Goal: Information Seeking & Learning: Find specific fact

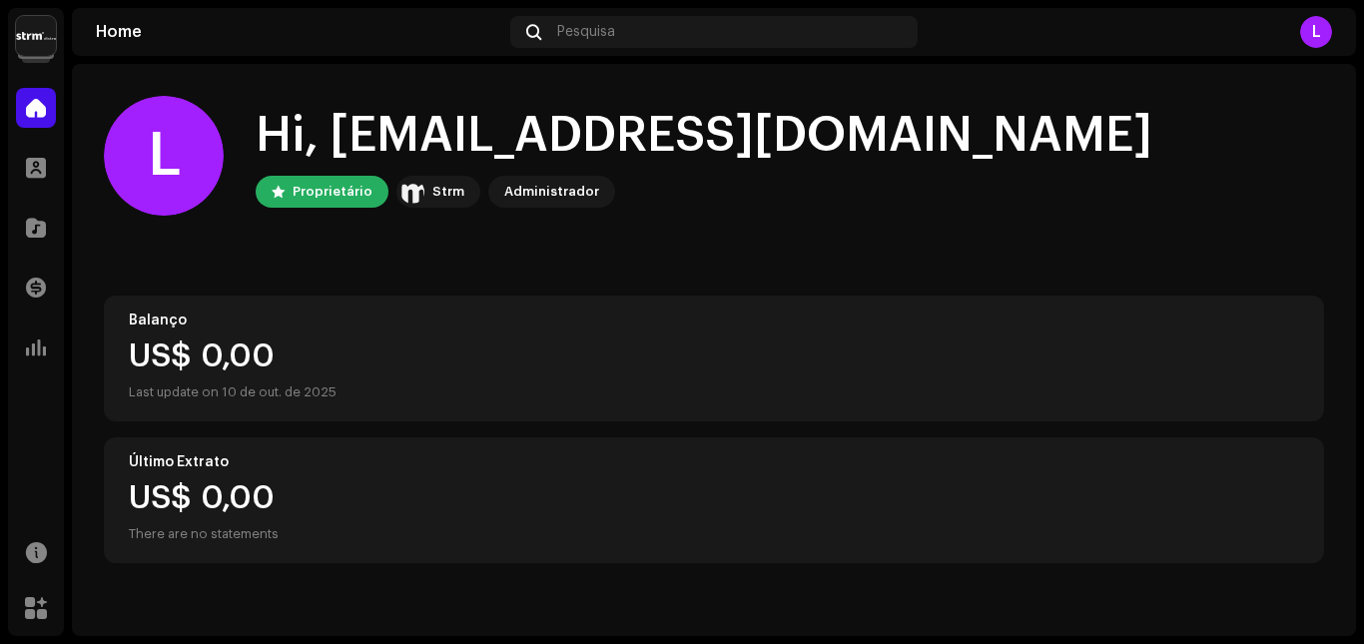
click at [35, 34] on img at bounding box center [36, 36] width 40 height 40
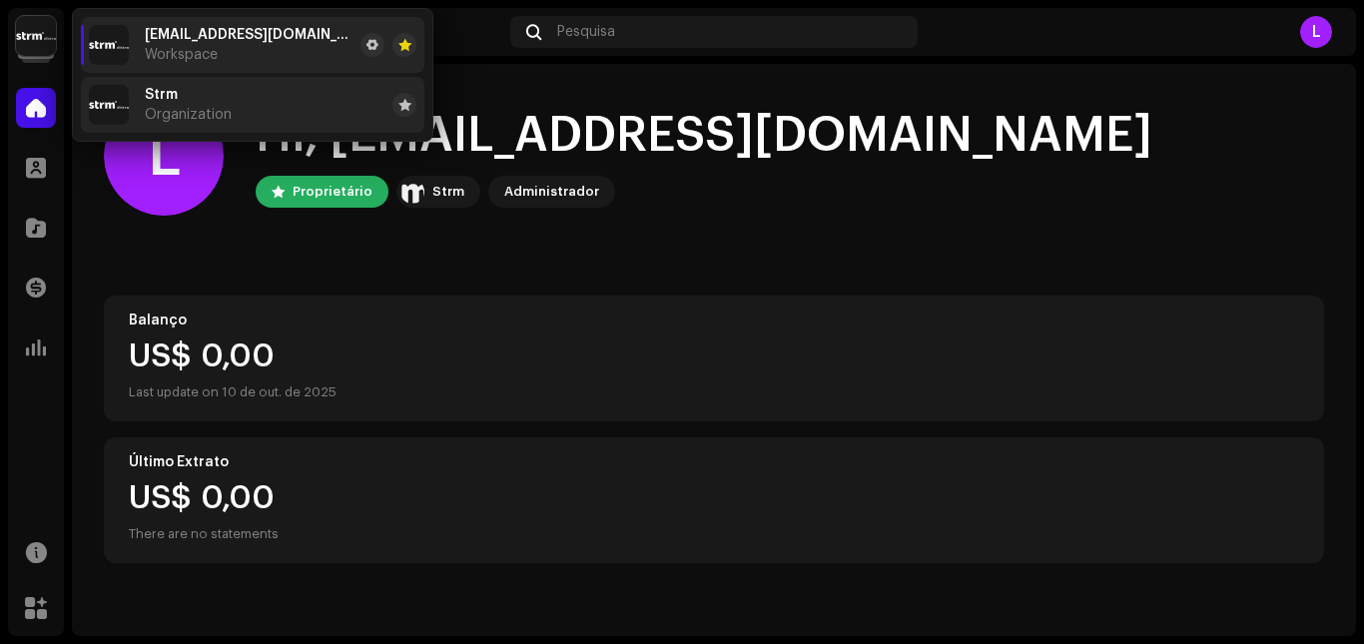
click at [198, 120] on span "Organization" at bounding box center [188, 115] width 87 height 16
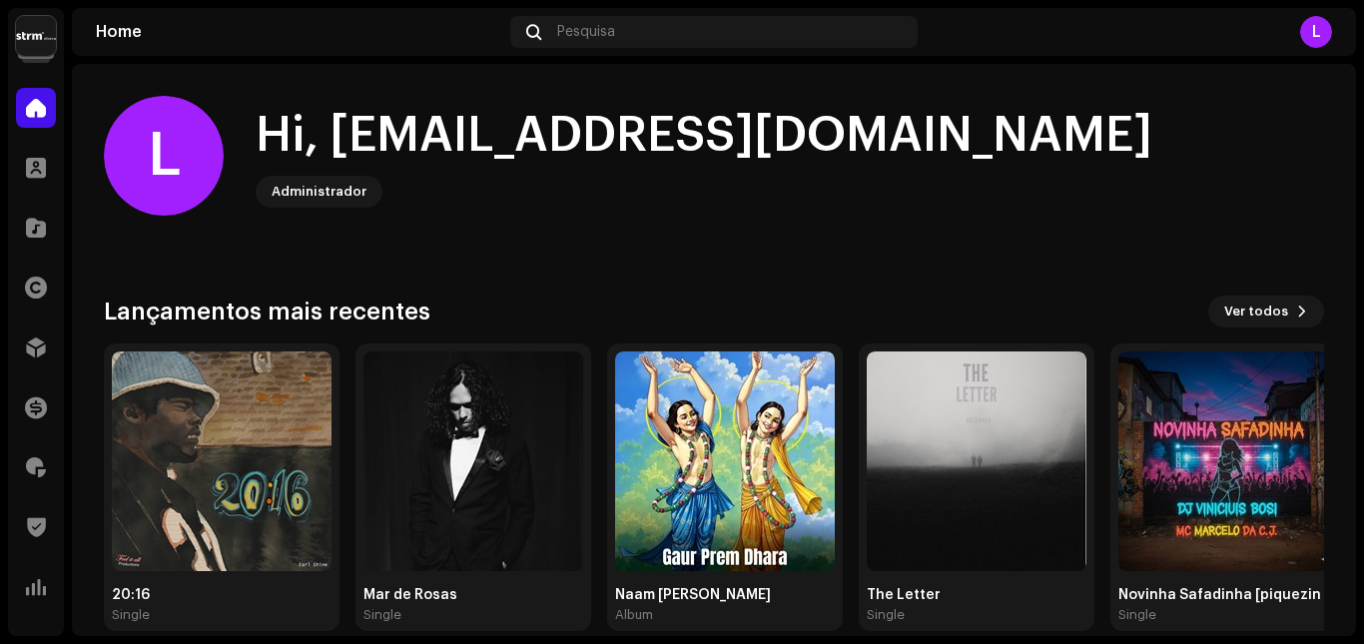
click at [36, 36] on img at bounding box center [36, 36] width 40 height 40
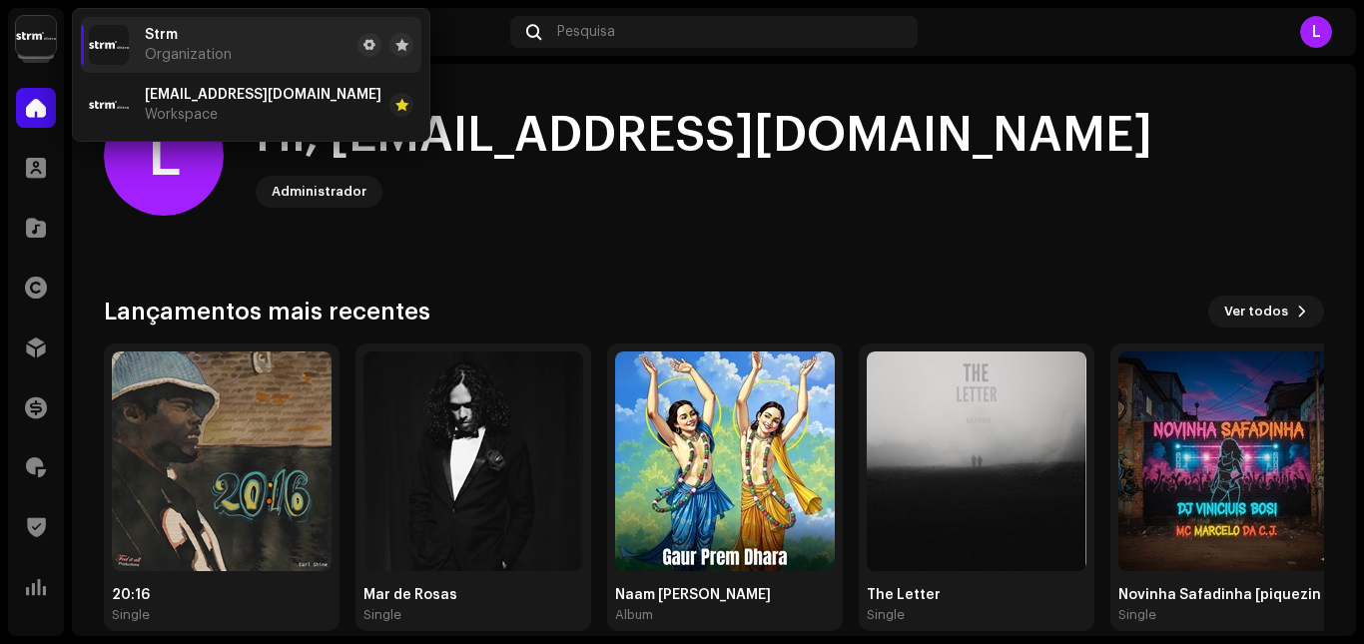
click at [194, 40] on div "Strm Organization" at bounding box center [188, 45] width 87 height 36
click at [733, 37] on div "Pesquisa" at bounding box center [713, 32] width 407 height 32
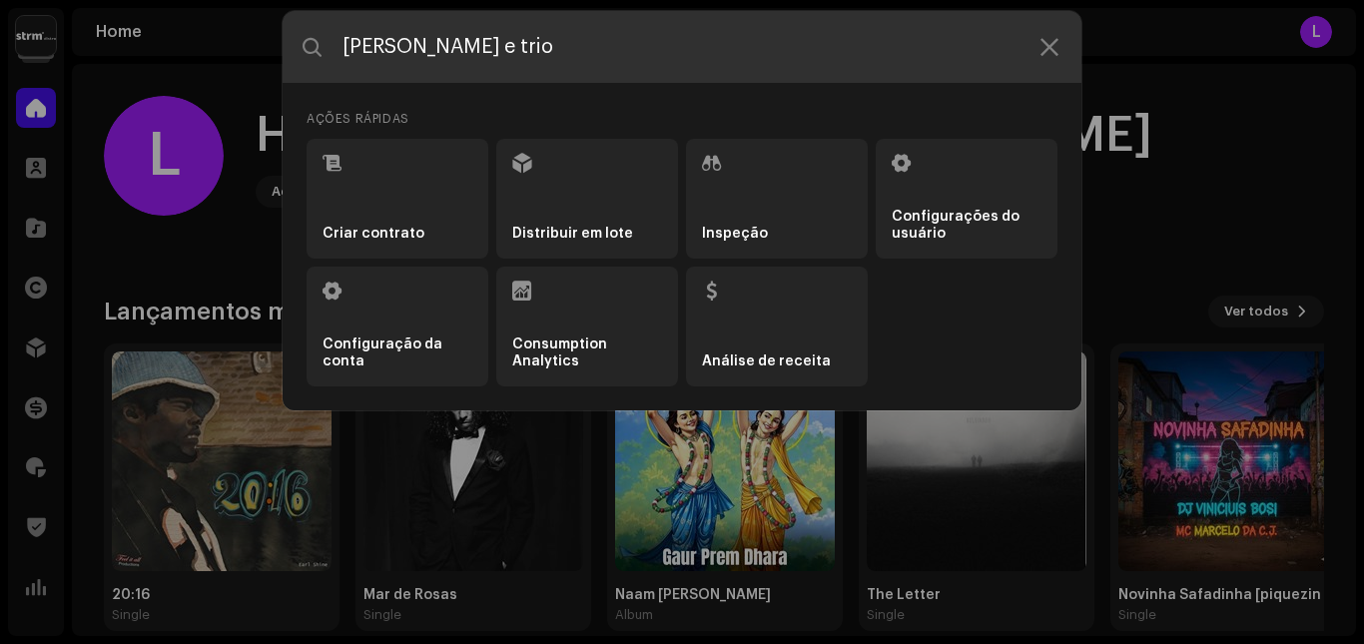
type input "bruno e trio"
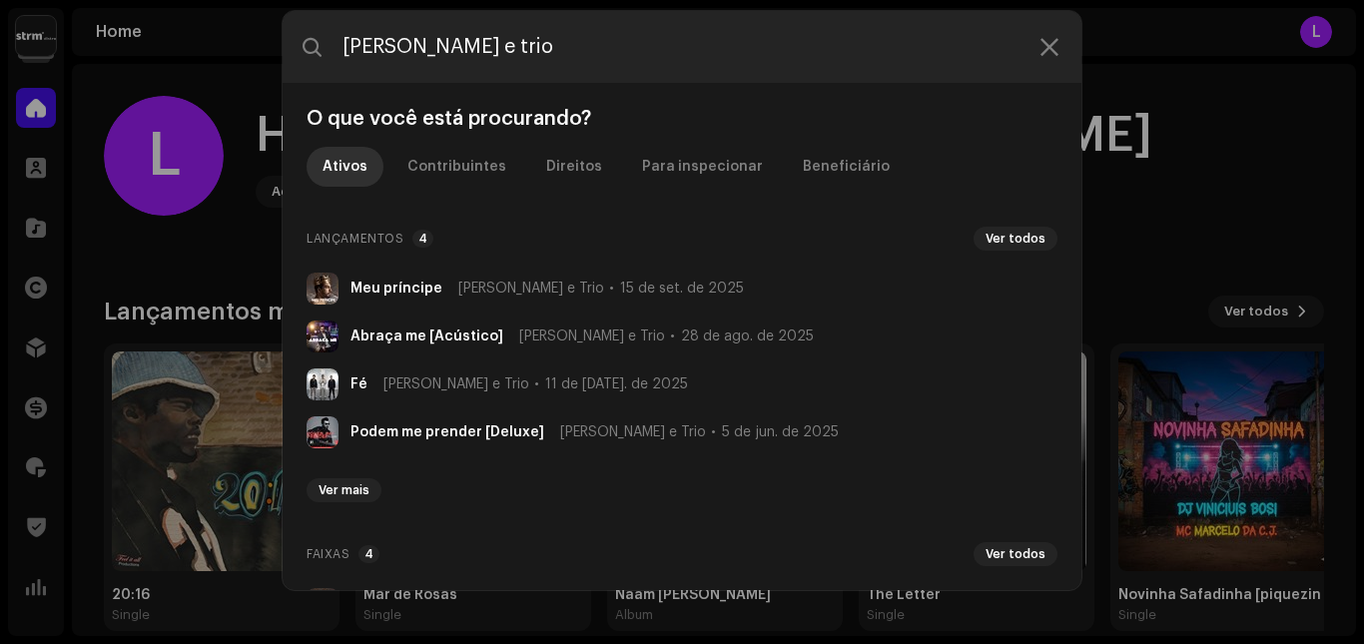
click at [435, 292] on div "Meu príncipe Bruno e Trio 15 de set. de 2025" at bounding box center [548, 289] width 394 height 16
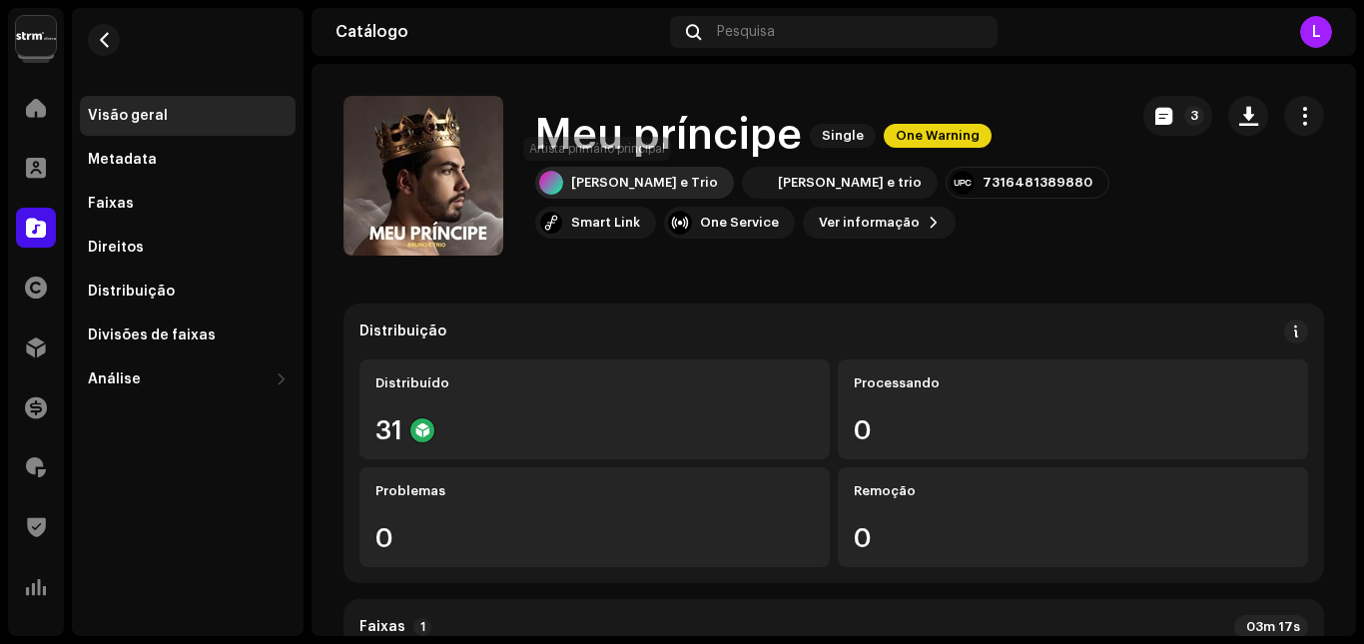
click at [607, 181] on div "Bruno e Trio" at bounding box center [644, 183] width 147 height 16
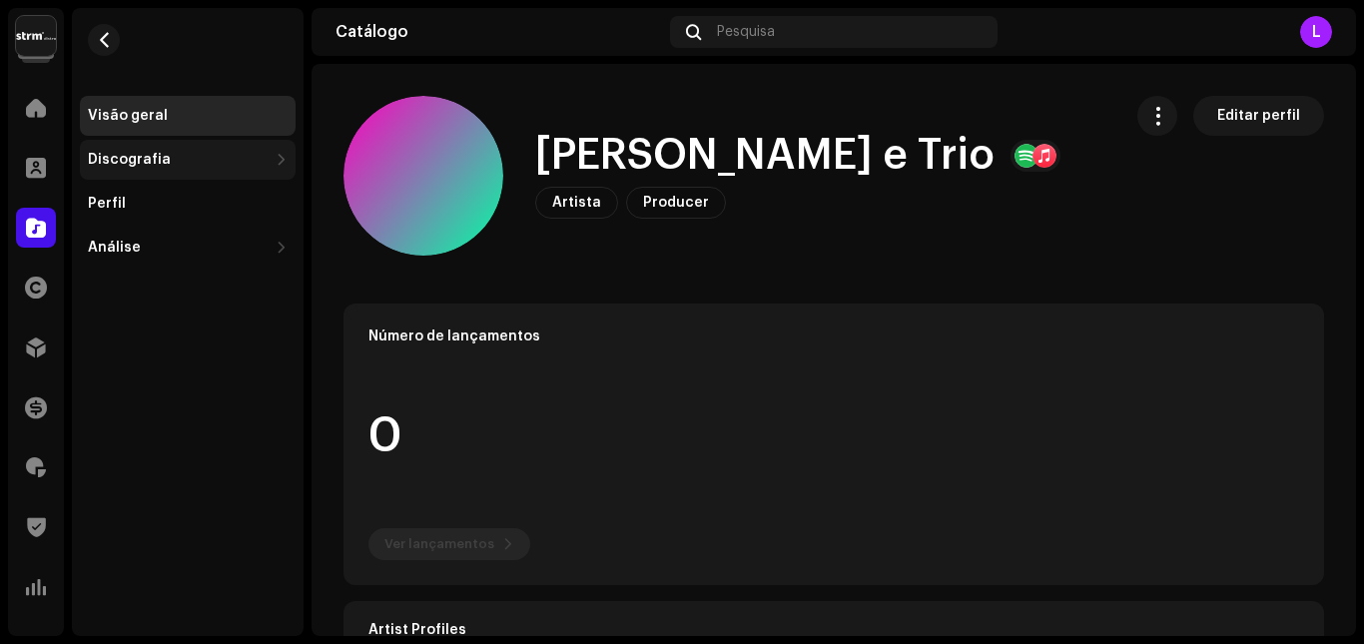
click at [209, 153] on div "Discografia" at bounding box center [178, 160] width 180 height 16
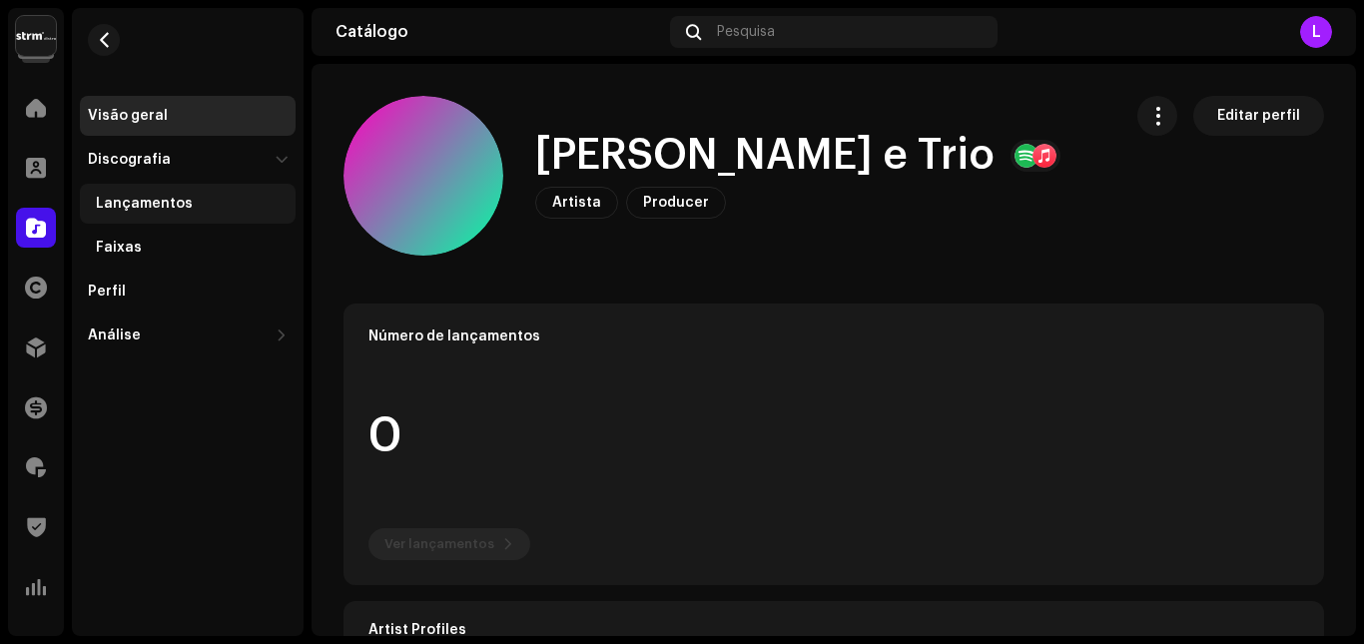
click at [176, 194] on div "Lançamentos" at bounding box center [188, 204] width 216 height 40
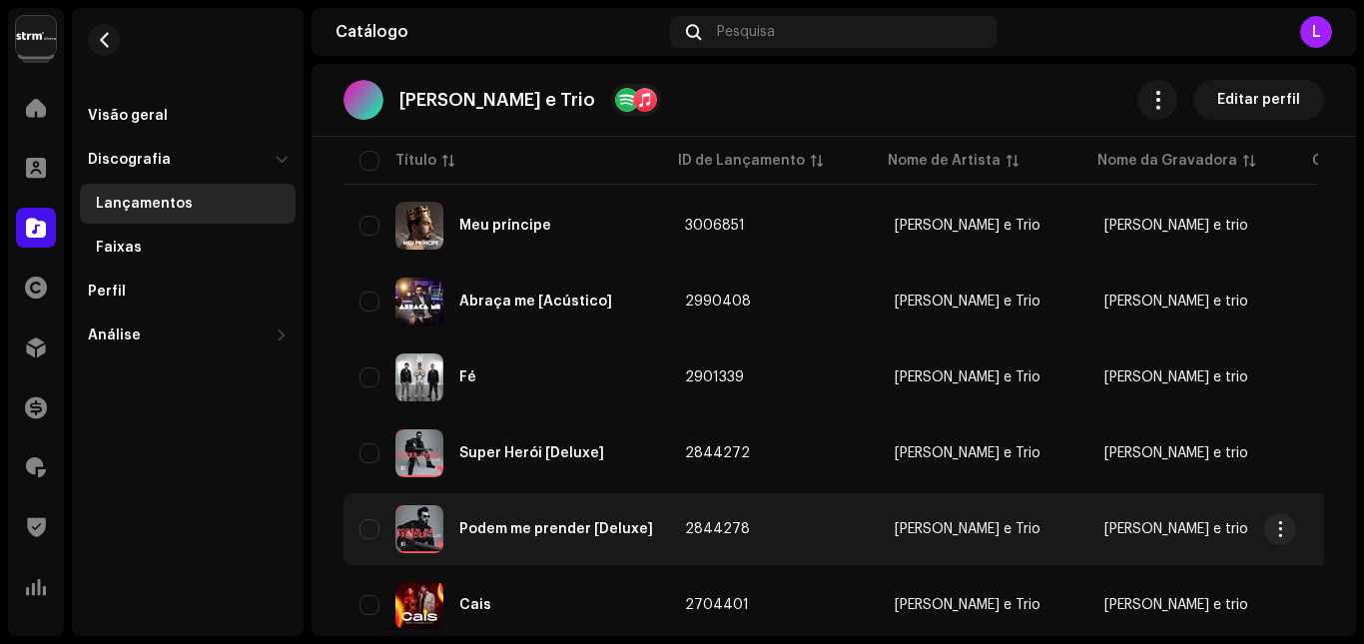
scroll to position [300, 0]
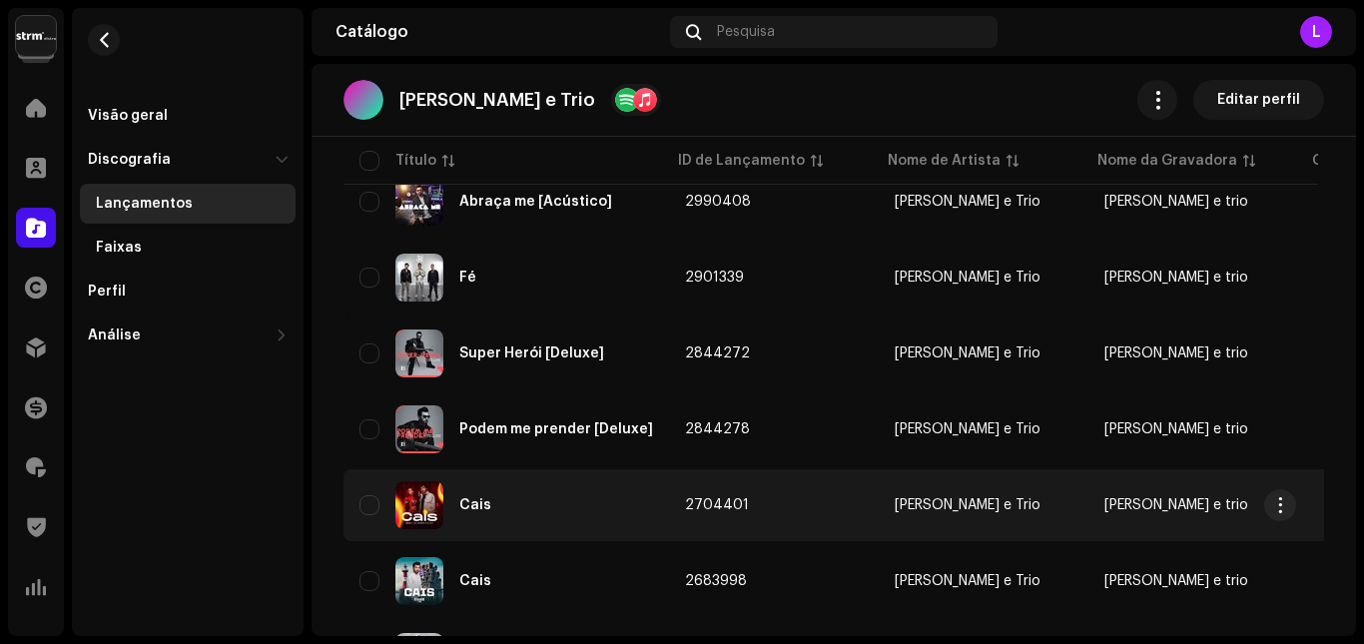
click at [525, 506] on div "Cais" at bounding box center [507, 505] width 294 height 48
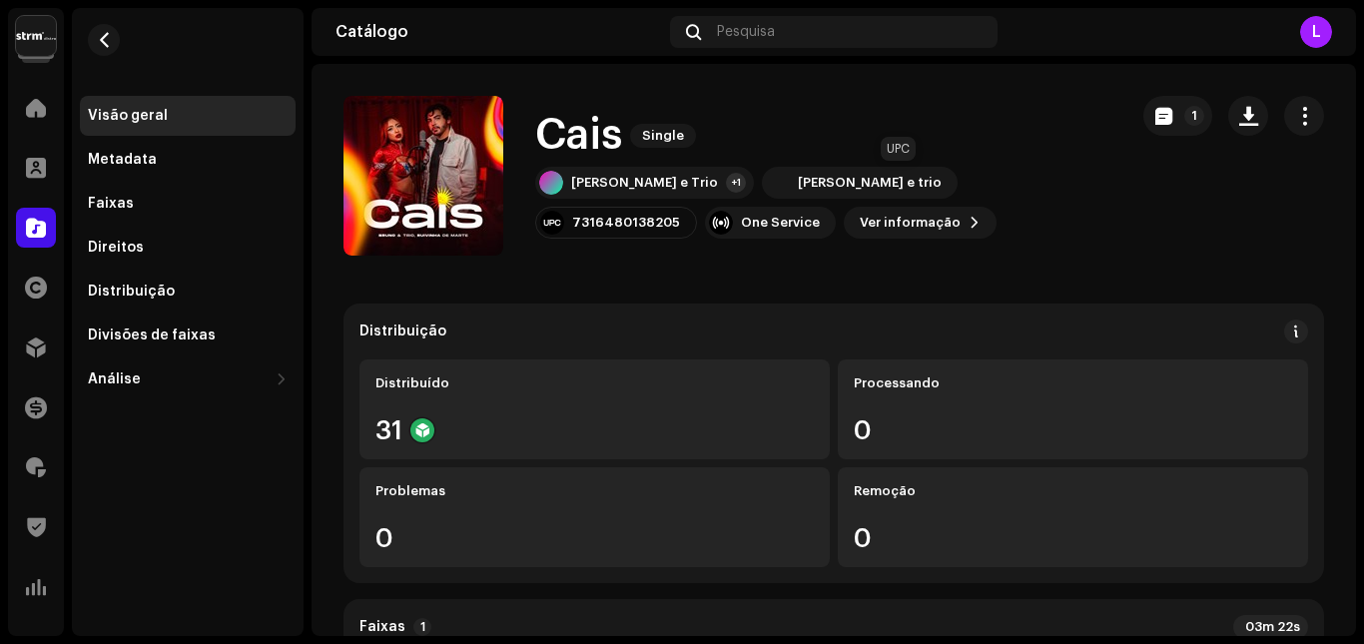
click at [680, 215] on div "7316480138205" at bounding box center [626, 223] width 108 height 16
copy div "7316480138205"
click at [107, 43] on span "button" at bounding box center [104, 40] width 15 height 16
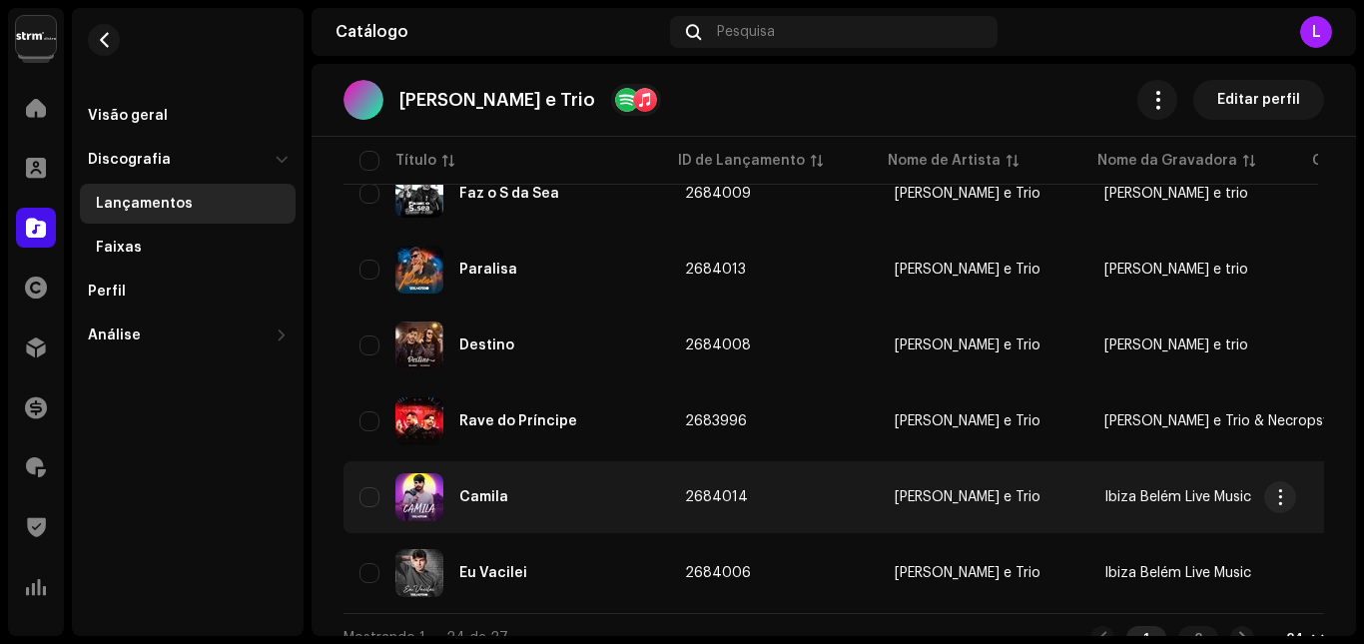
scroll to position [1631, 0]
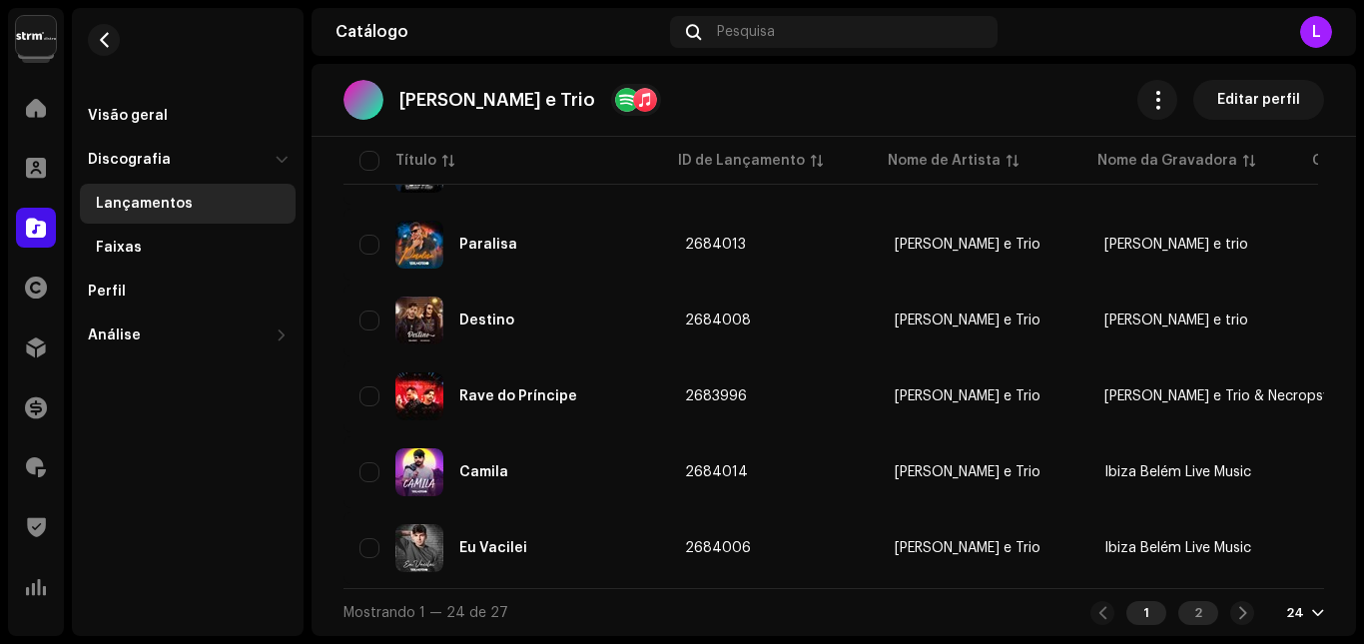
click at [1202, 614] on div "2" at bounding box center [1199, 613] width 40 height 24
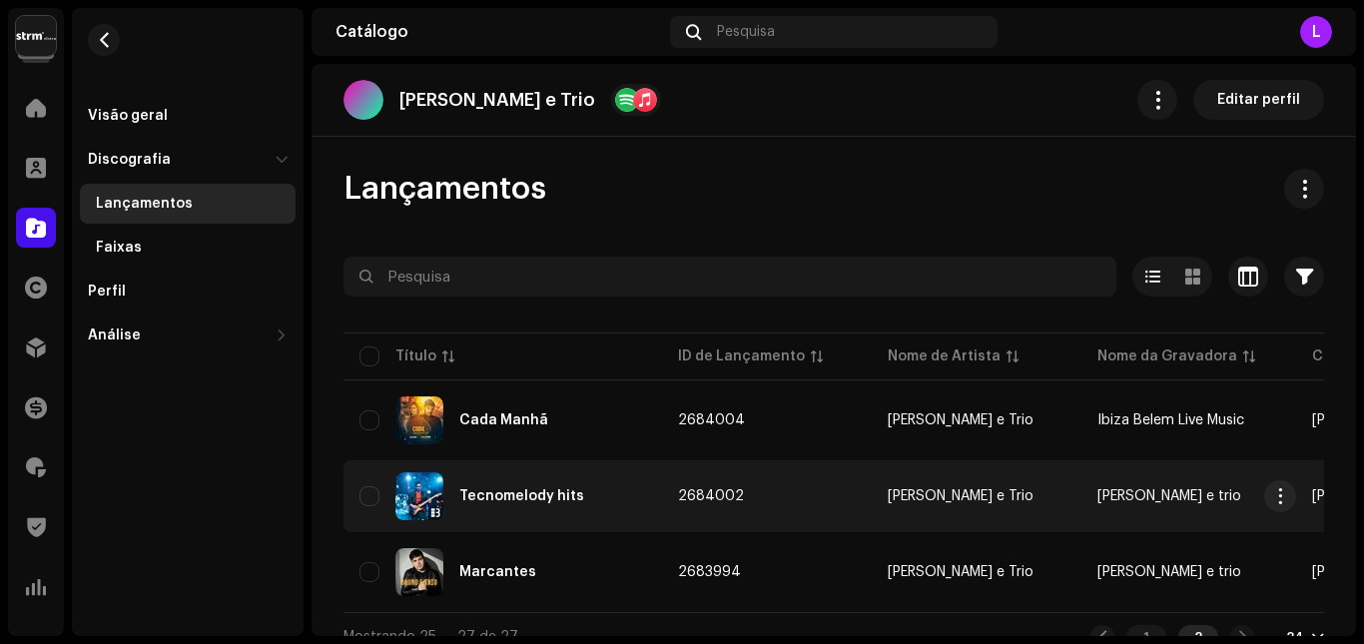
scroll to position [32, 0]
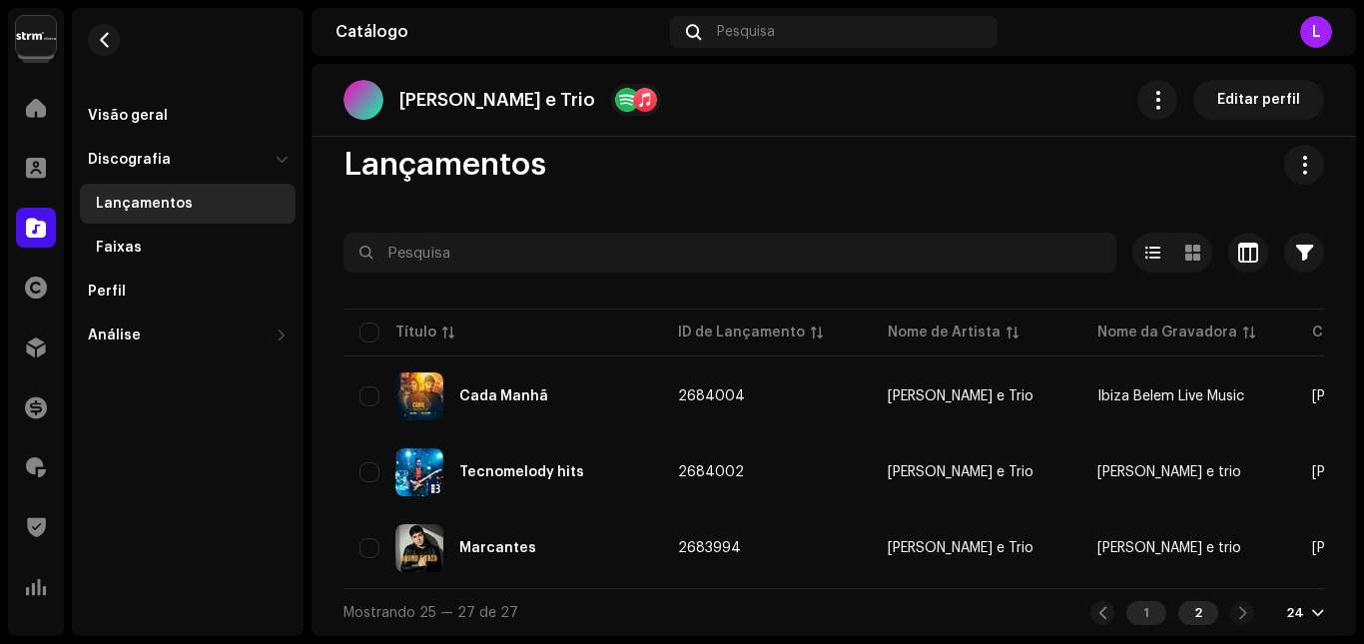
click at [1136, 611] on div "1" at bounding box center [1147, 613] width 40 height 24
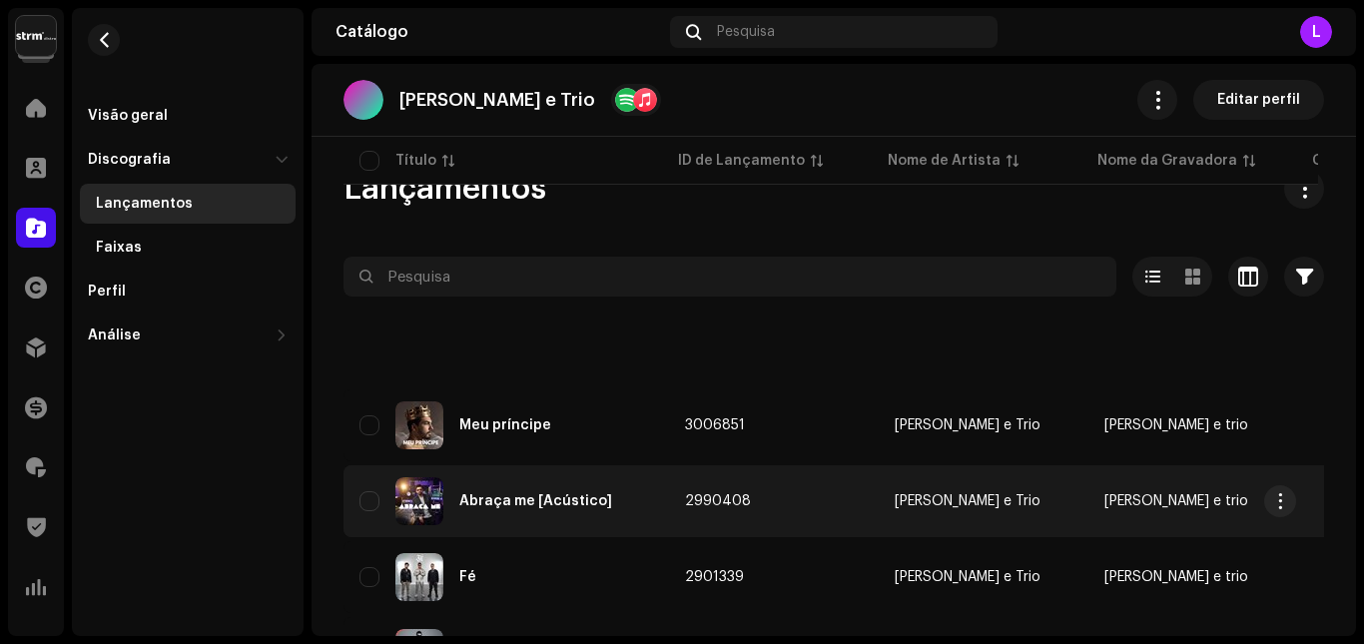
scroll to position [400, 0]
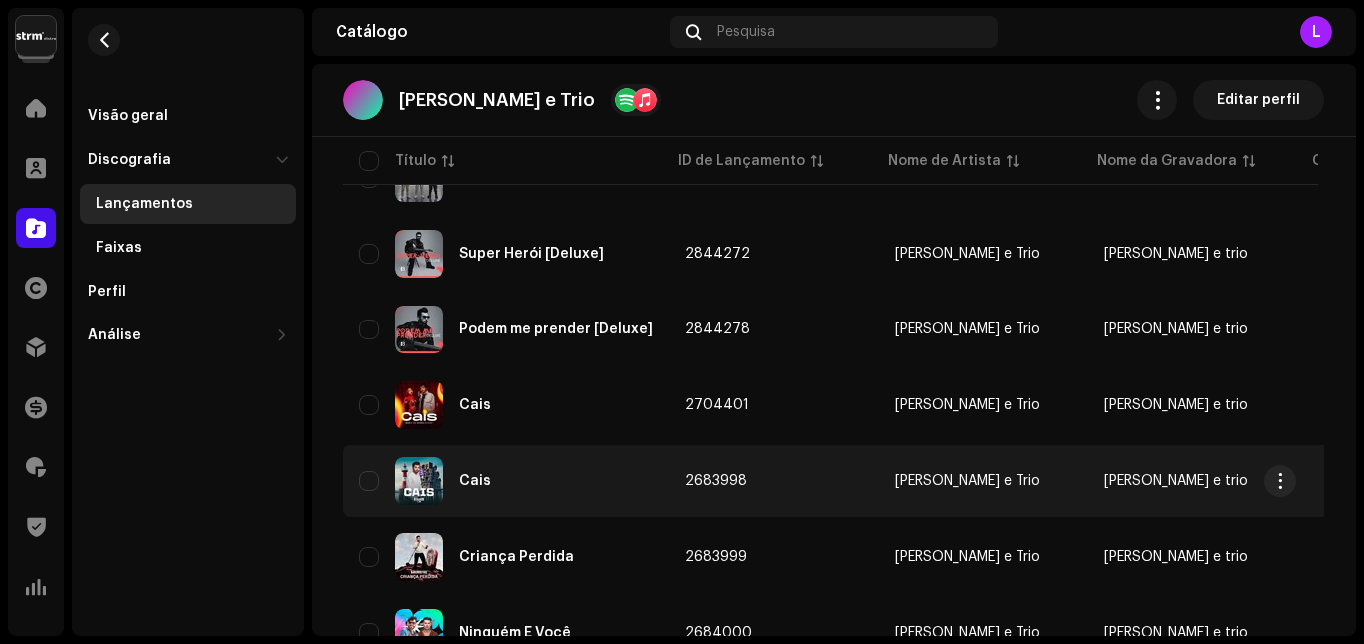
click at [540, 474] on div "Cais" at bounding box center [507, 481] width 294 height 48
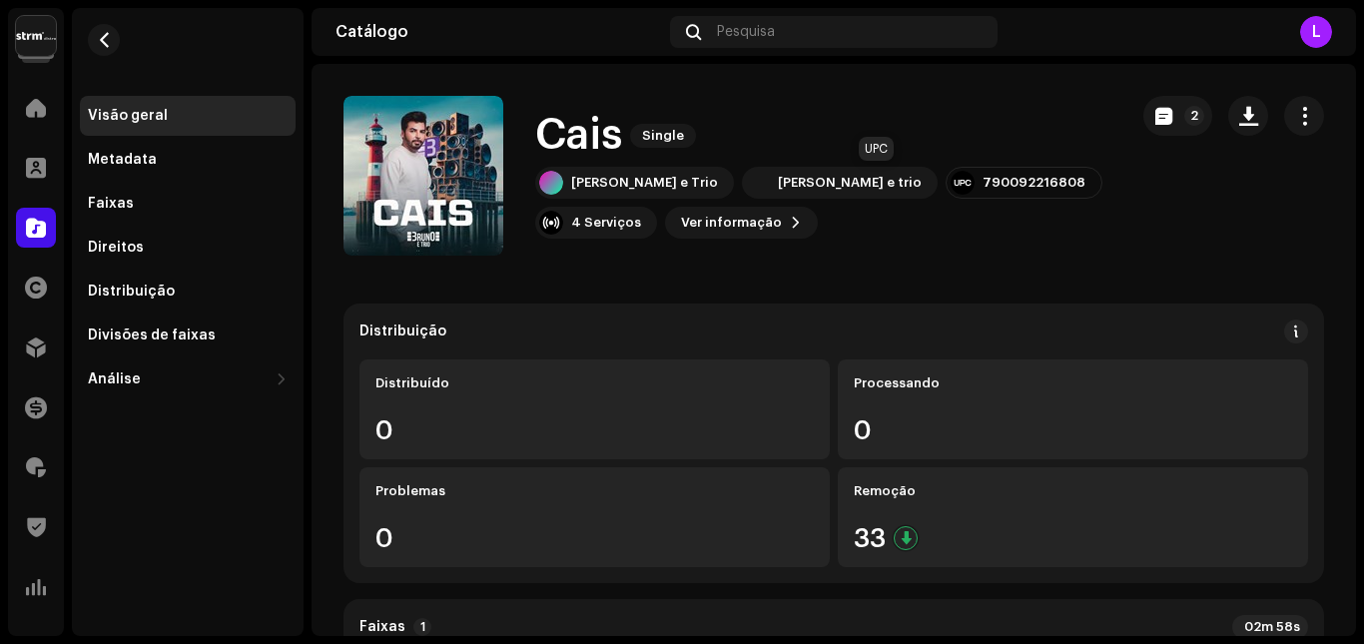
click at [983, 185] on div "790092216808" at bounding box center [1034, 183] width 103 height 16
copy div "790092216808"
click at [136, 330] on div "Divisões de faixas" at bounding box center [152, 336] width 128 height 16
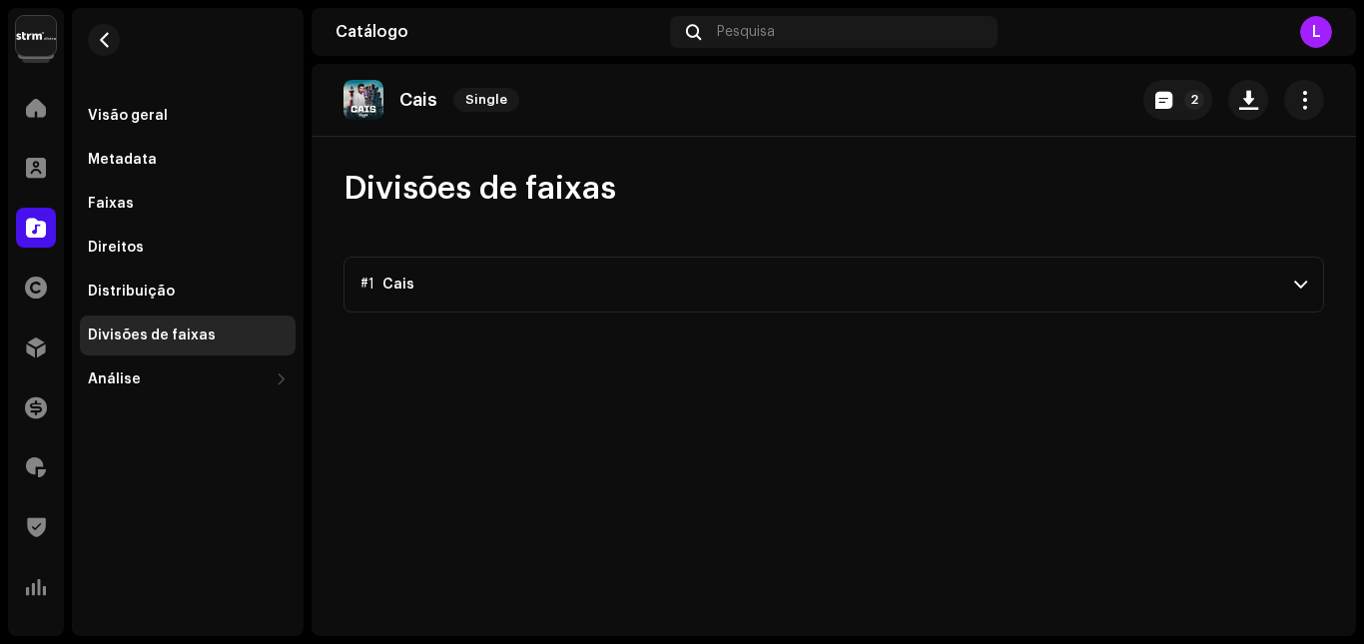
click at [1316, 274] on p-accordion-header "#1 Cais" at bounding box center [834, 285] width 981 height 56
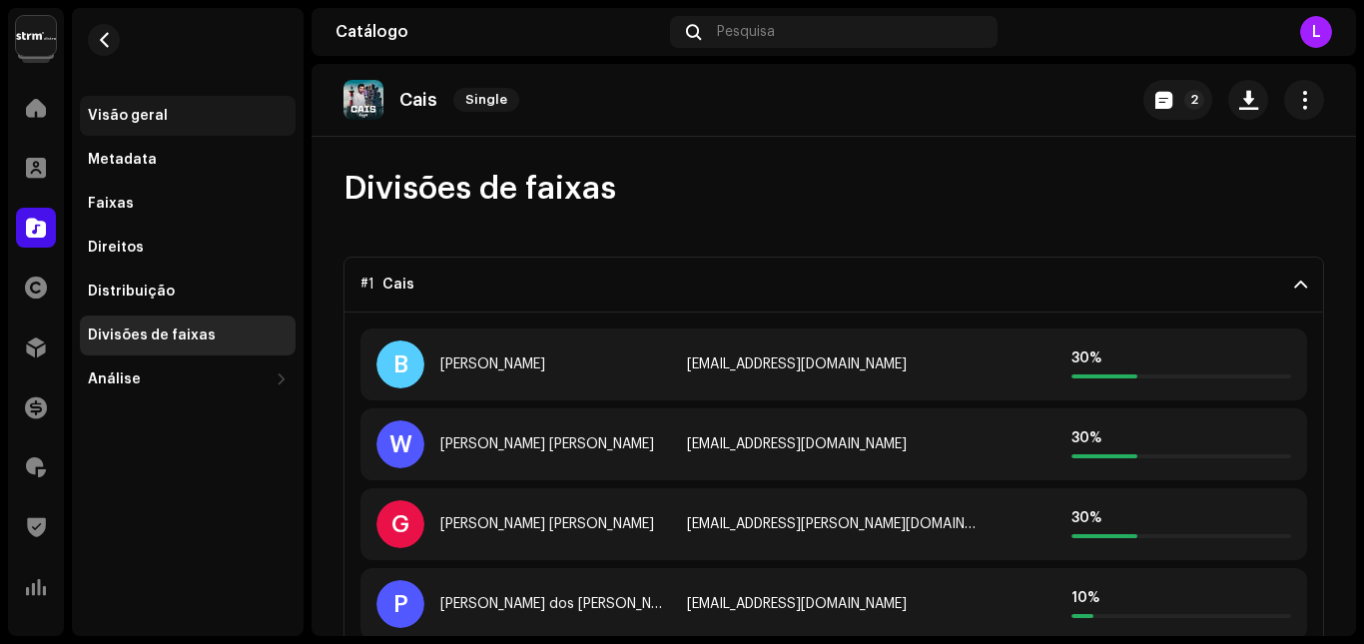
click at [154, 120] on div "Visão geral" at bounding box center [128, 116] width 80 height 16
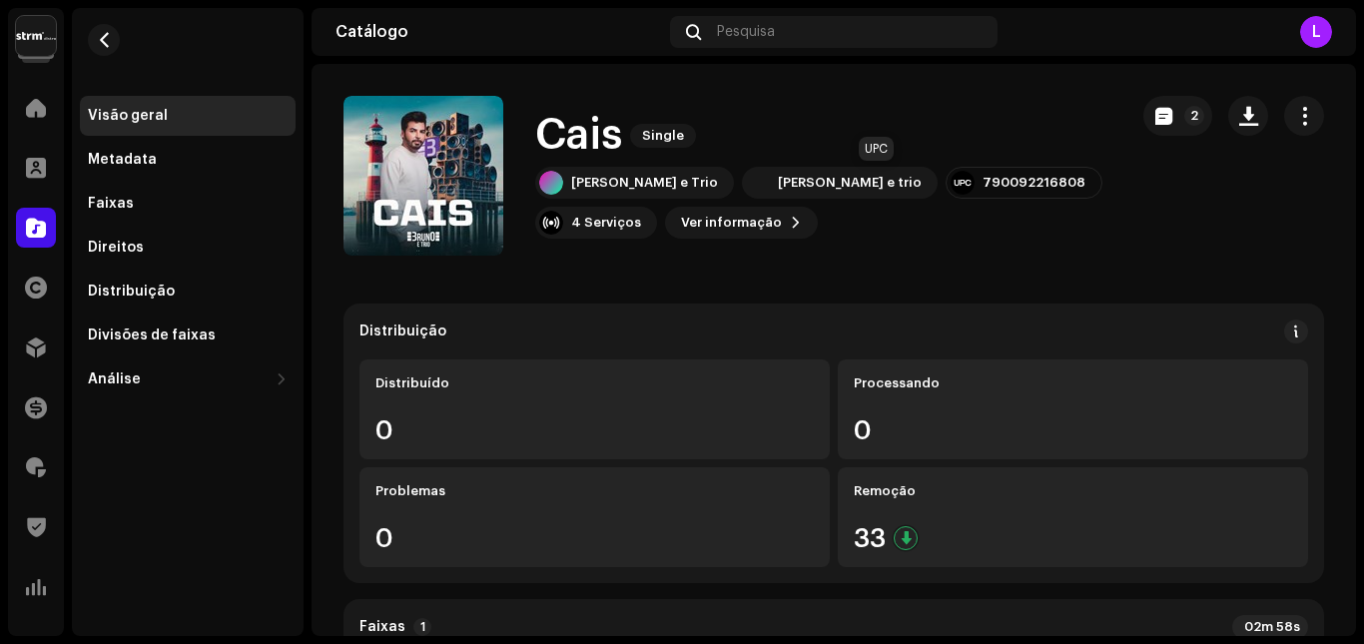
click at [983, 186] on div "790092216808" at bounding box center [1034, 183] width 103 height 16
copy div "790092216808"
click at [97, 40] on span "button" at bounding box center [104, 40] width 15 height 16
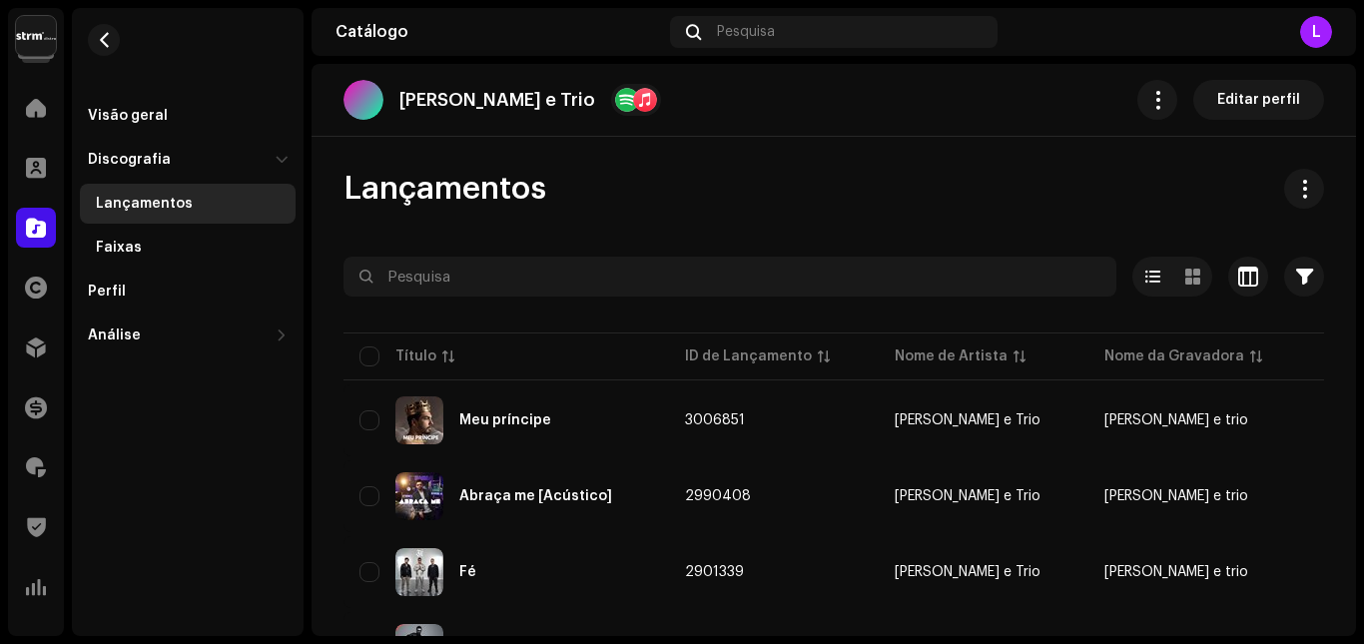
scroll to position [200, 0]
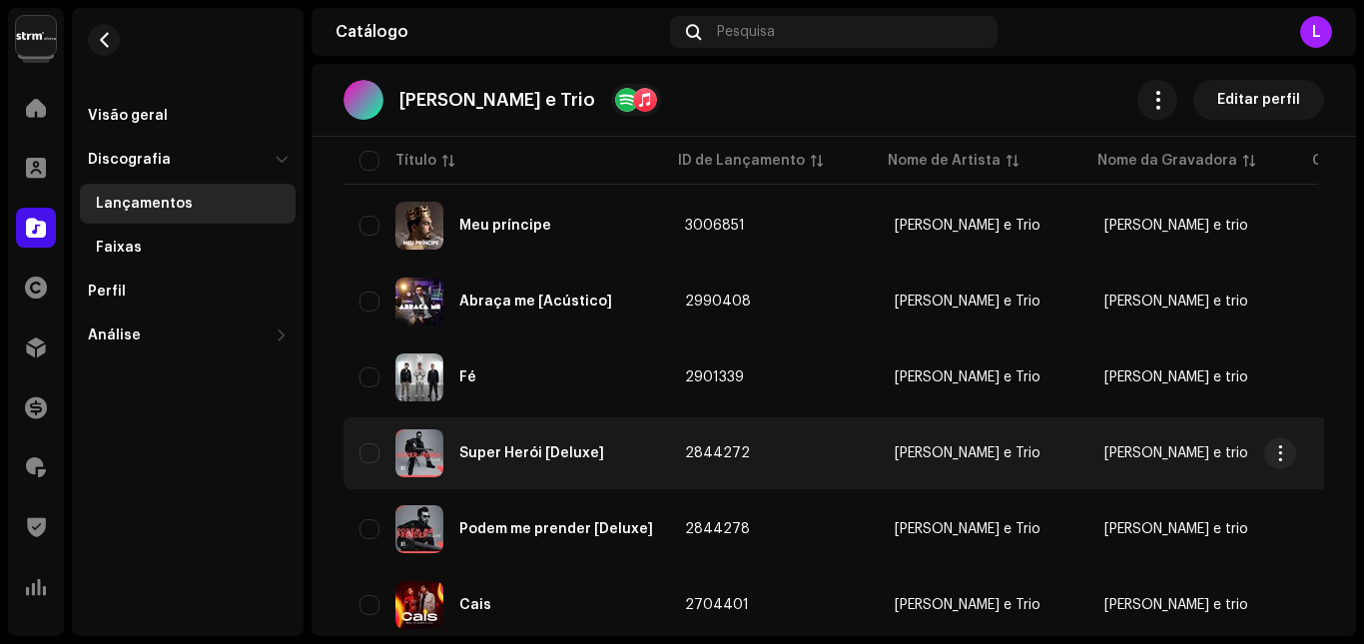
click at [520, 455] on div "Super Herói [Deluxe]" at bounding box center [531, 453] width 145 height 14
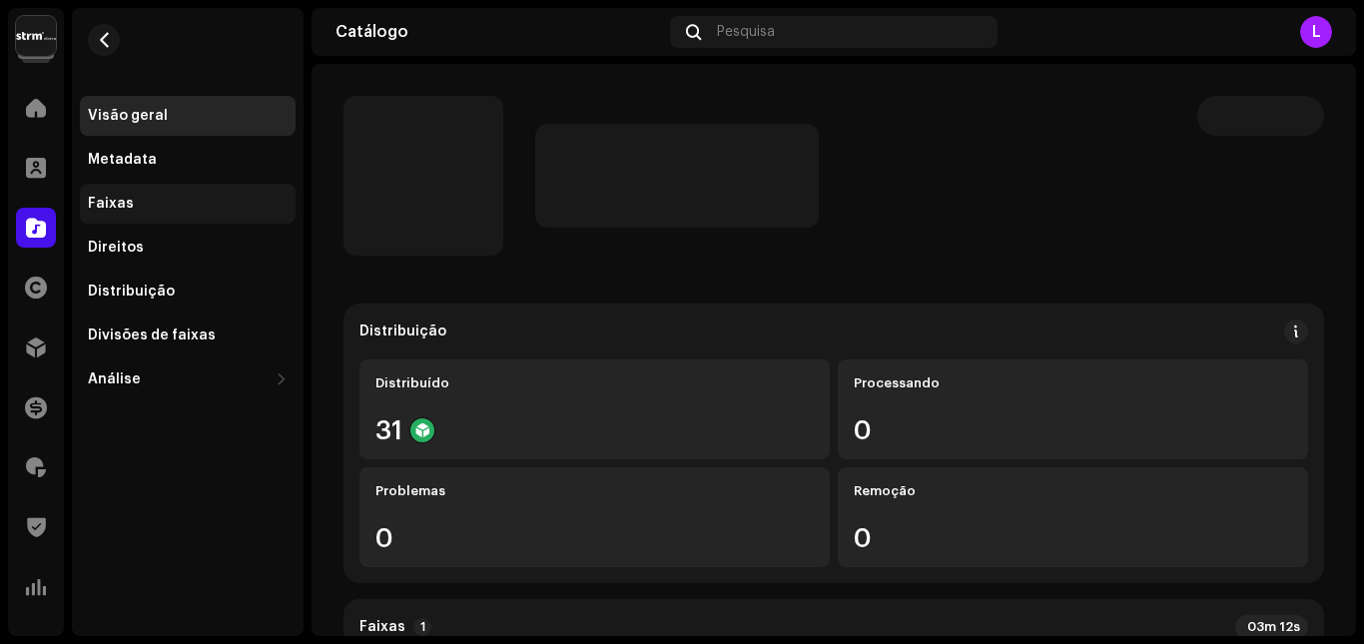
click at [123, 201] on div "Faixas" at bounding box center [111, 204] width 46 height 16
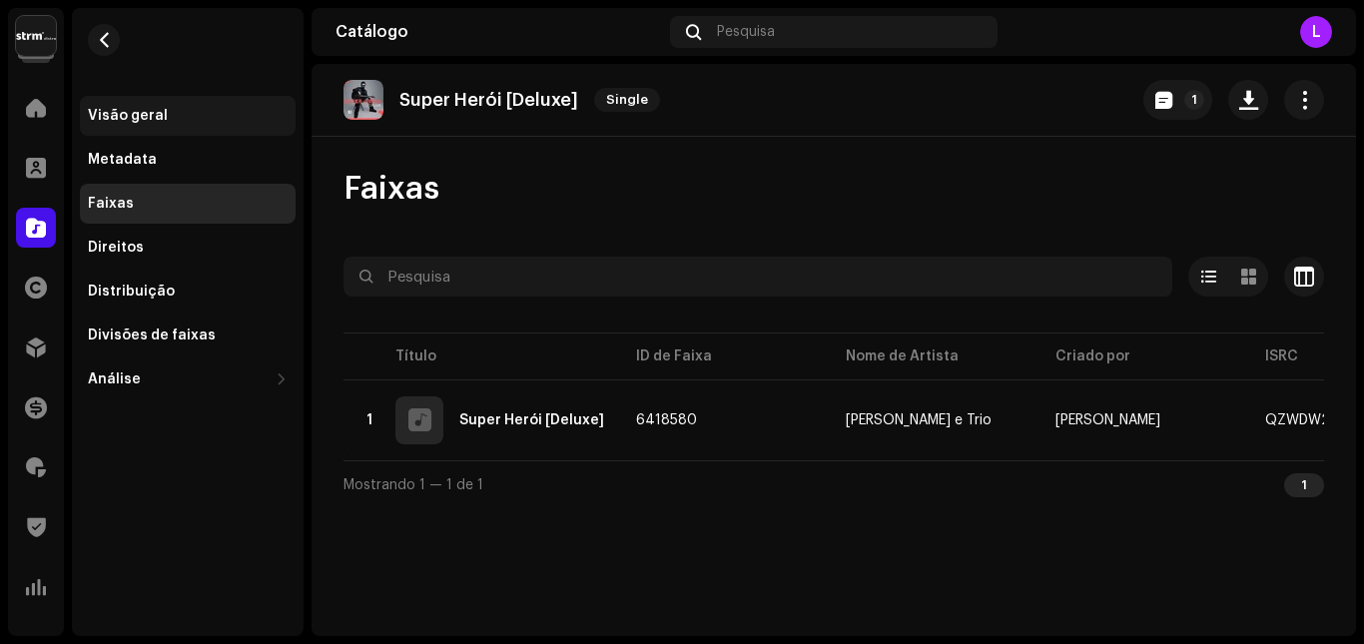
click at [166, 112] on div "Visão geral" at bounding box center [188, 116] width 200 height 16
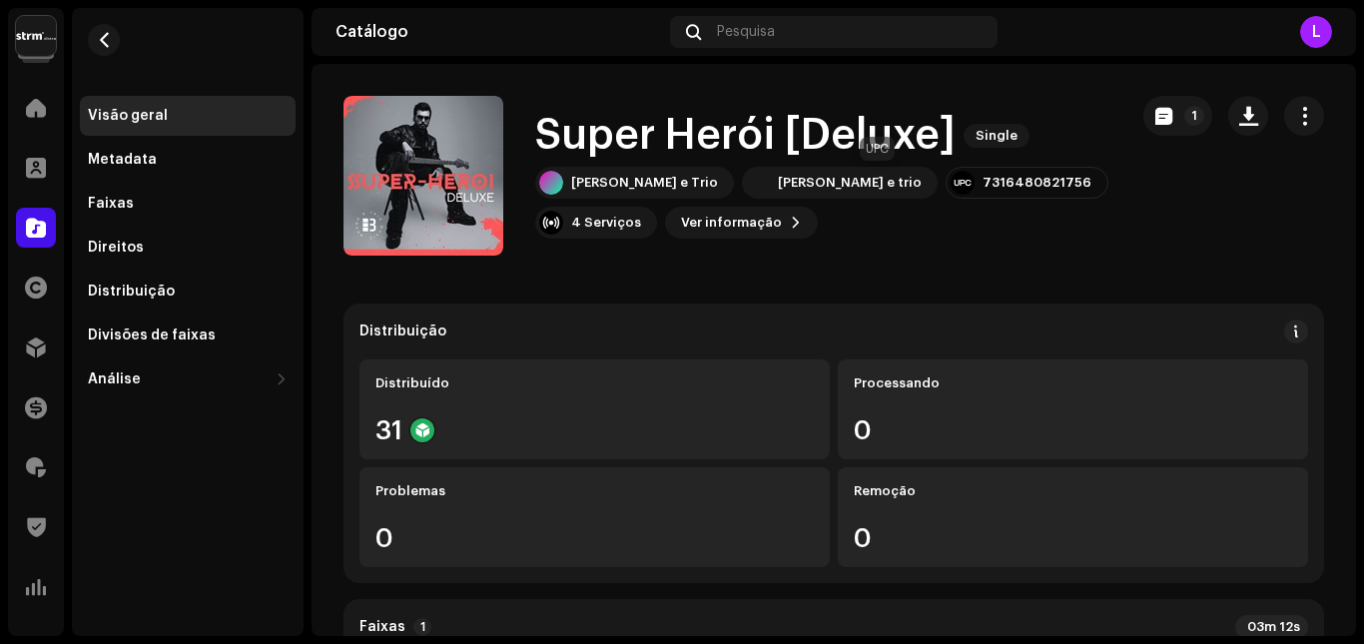
click at [983, 183] on div "7316480821756" at bounding box center [1037, 183] width 109 height 16
copy div "7316480821756"
click at [106, 43] on span "button" at bounding box center [104, 40] width 15 height 16
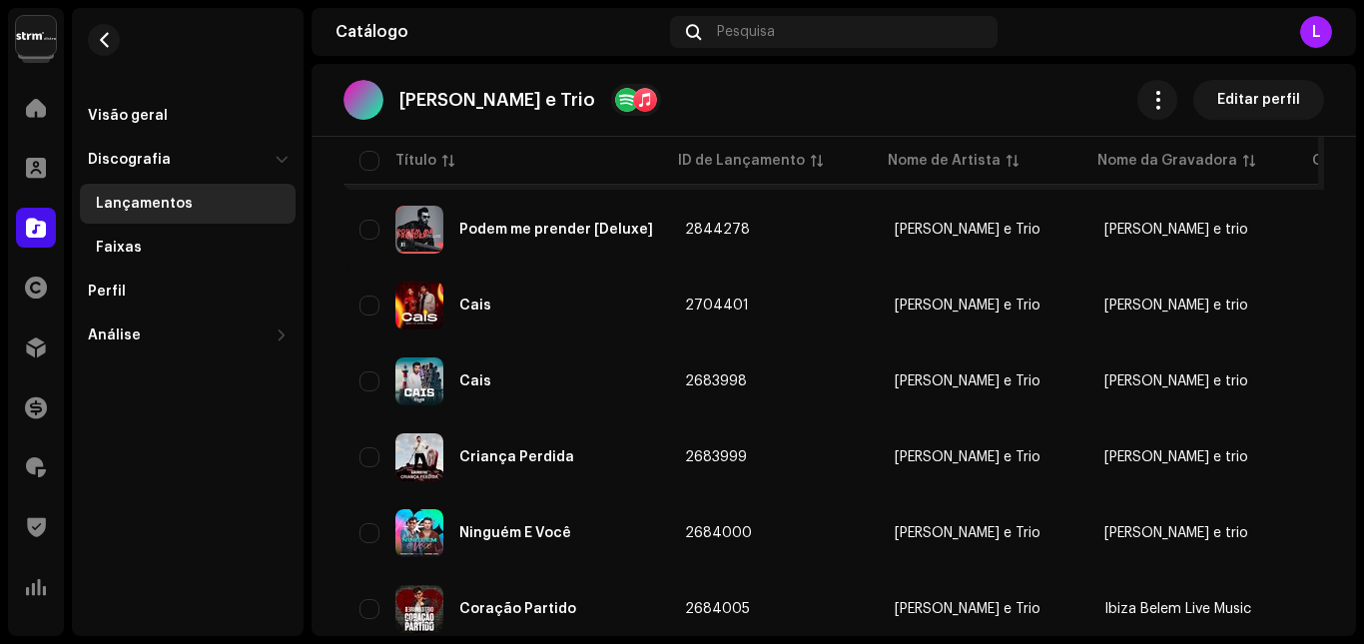
scroll to position [699, 0]
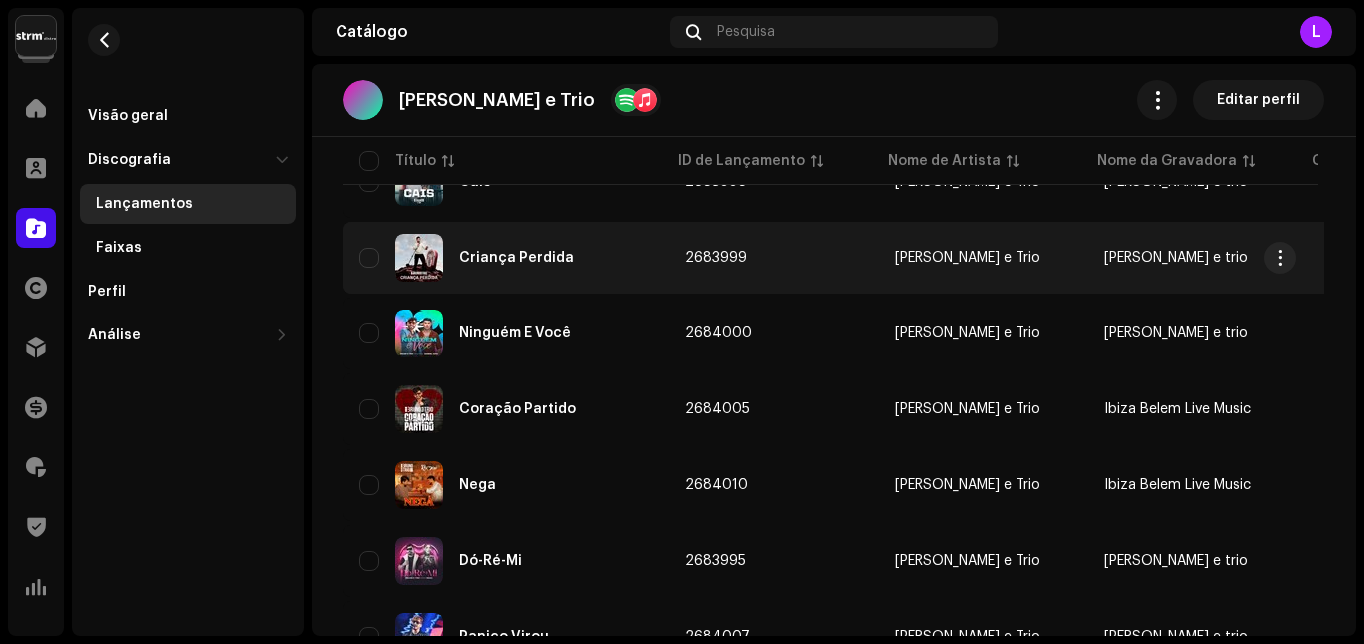
click at [576, 257] on div "Criança Perdida" at bounding box center [507, 258] width 294 height 48
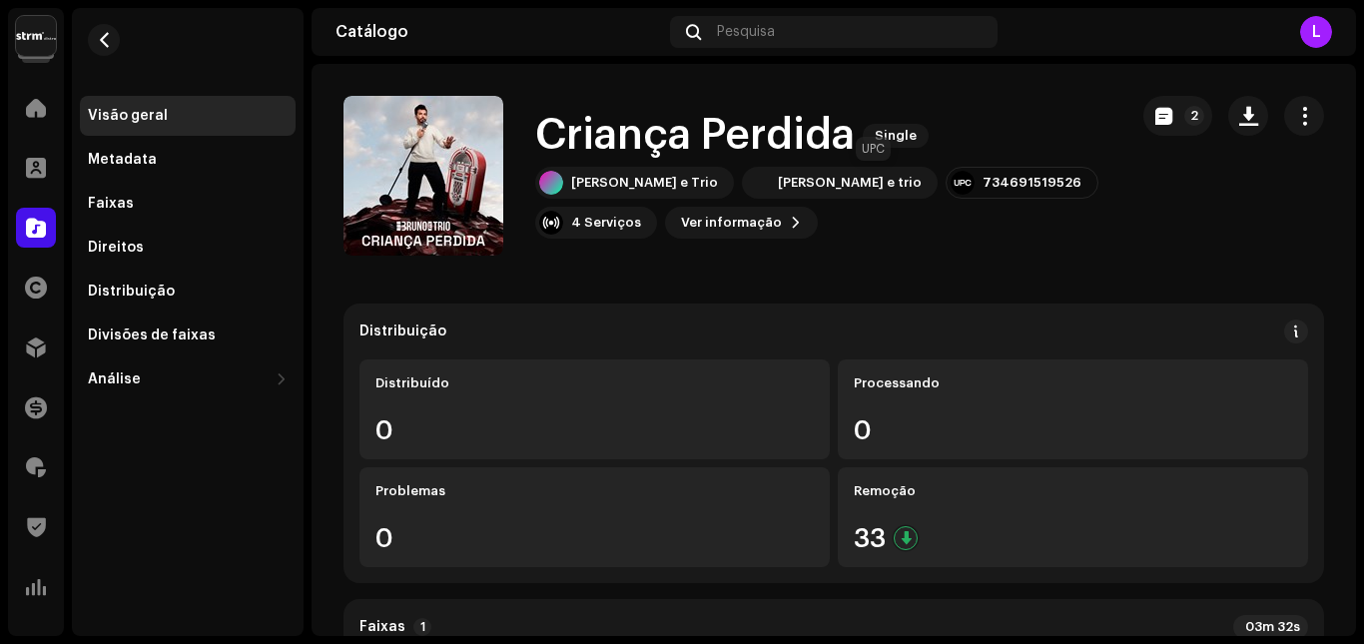
click at [983, 183] on div "734691519526" at bounding box center [1032, 183] width 99 height 16
copy div "734691519526"
